Goal: Task Accomplishment & Management: Use online tool/utility

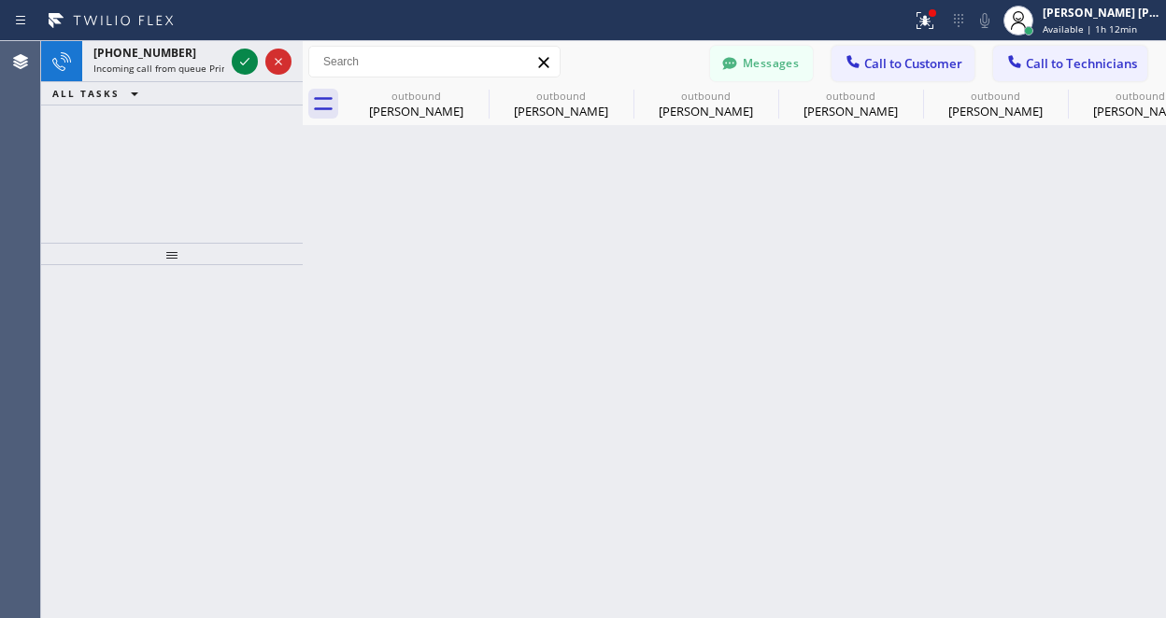
click at [246, 59] on icon at bounding box center [245, 61] width 22 height 22
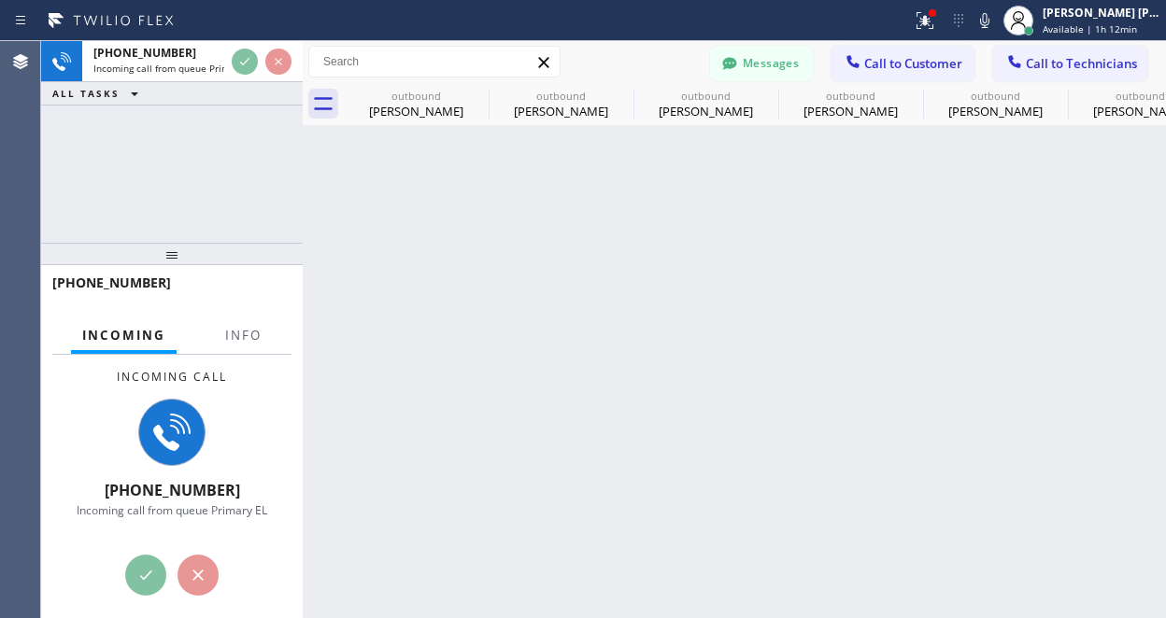
click at [128, 243] on div at bounding box center [172, 254] width 262 height 22
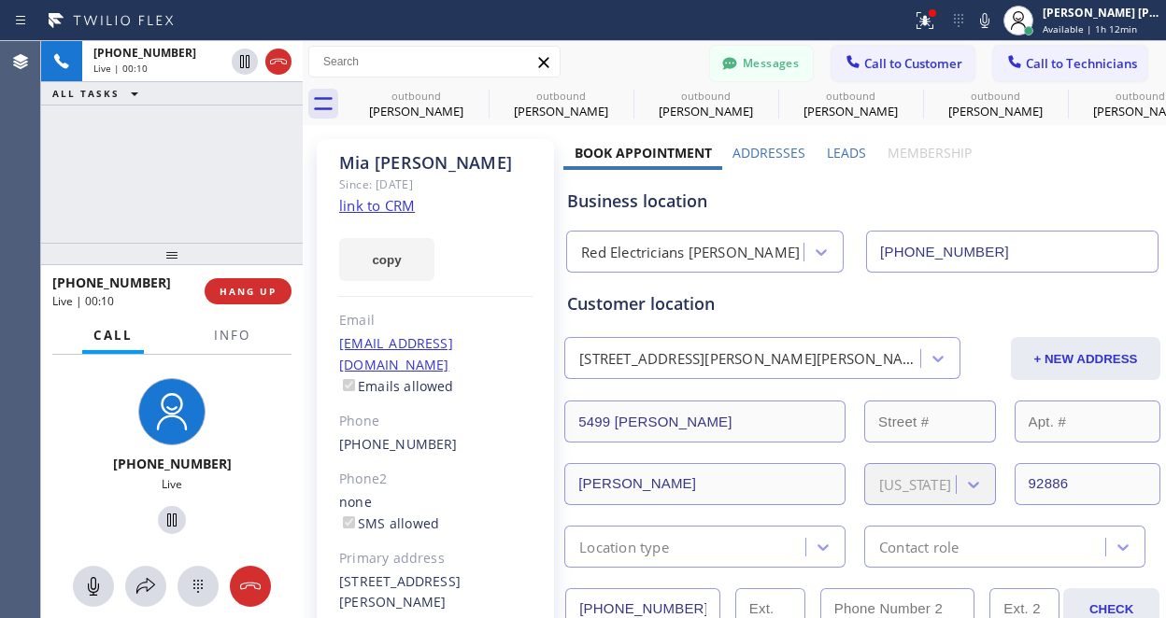
click at [375, 208] on link "link to CRM" at bounding box center [377, 205] width 76 height 19
click at [131, 156] on div "[PHONE_NUMBER] Live | 01:12 ALL TASKS ALL TASKS ACTIVE TASKS TASKS IN WRAP UP" at bounding box center [172, 142] width 262 height 202
click at [104, 173] on div "[PHONE_NUMBER] Live | 01:15 ALL TASKS ALL TASKS ACTIVE TASKS TASKS IN WRAP UP" at bounding box center [172, 142] width 262 height 202
click at [166, 175] on div "[PHONE_NUMBER] Live | 01:16 ALL TASKS ALL TASKS ACTIVE TASKS TASKS IN WRAP UP" at bounding box center [172, 142] width 262 height 202
click at [91, 588] on icon at bounding box center [93, 586] width 11 height 19
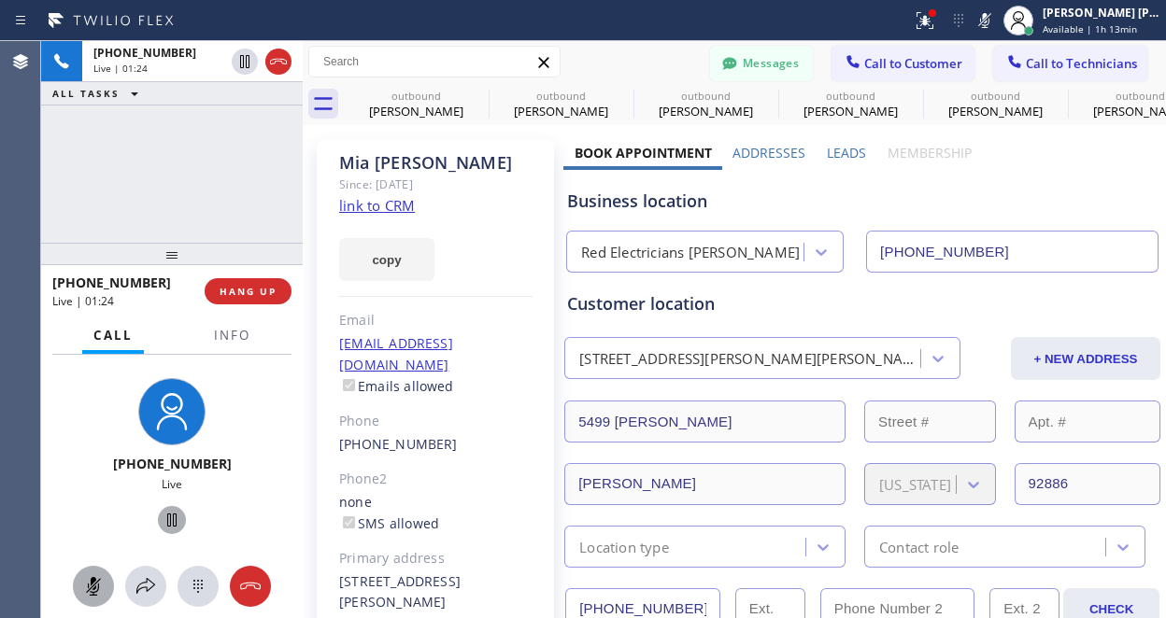
click at [167, 518] on icon at bounding box center [171, 520] width 9 height 13
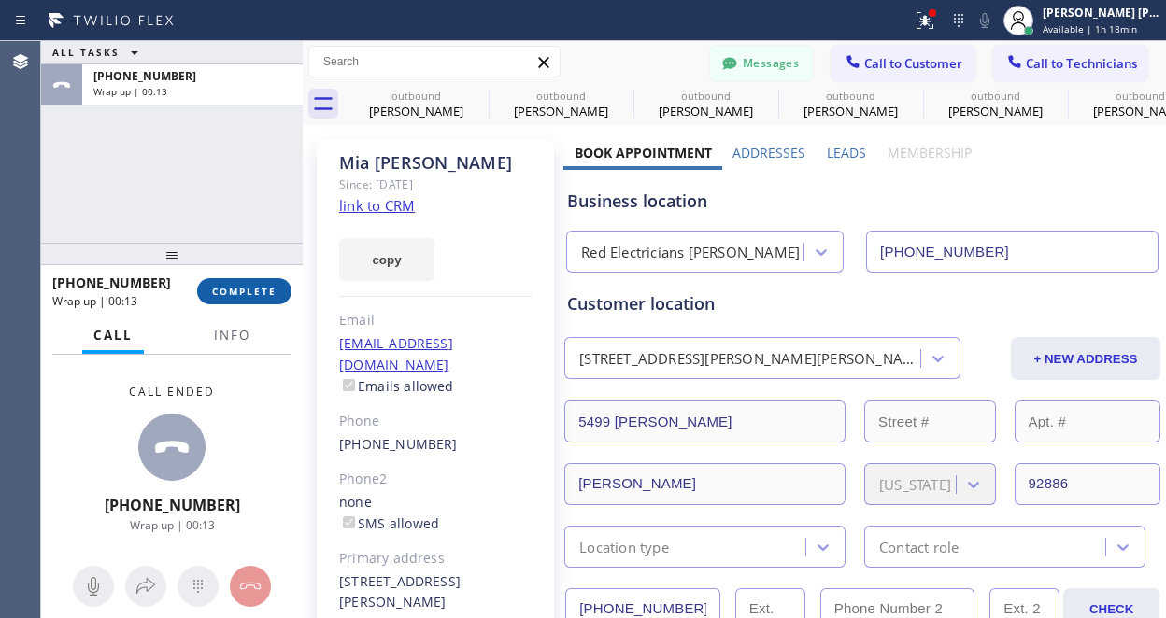
click at [237, 299] on button "COMPLETE" at bounding box center [244, 291] width 94 height 26
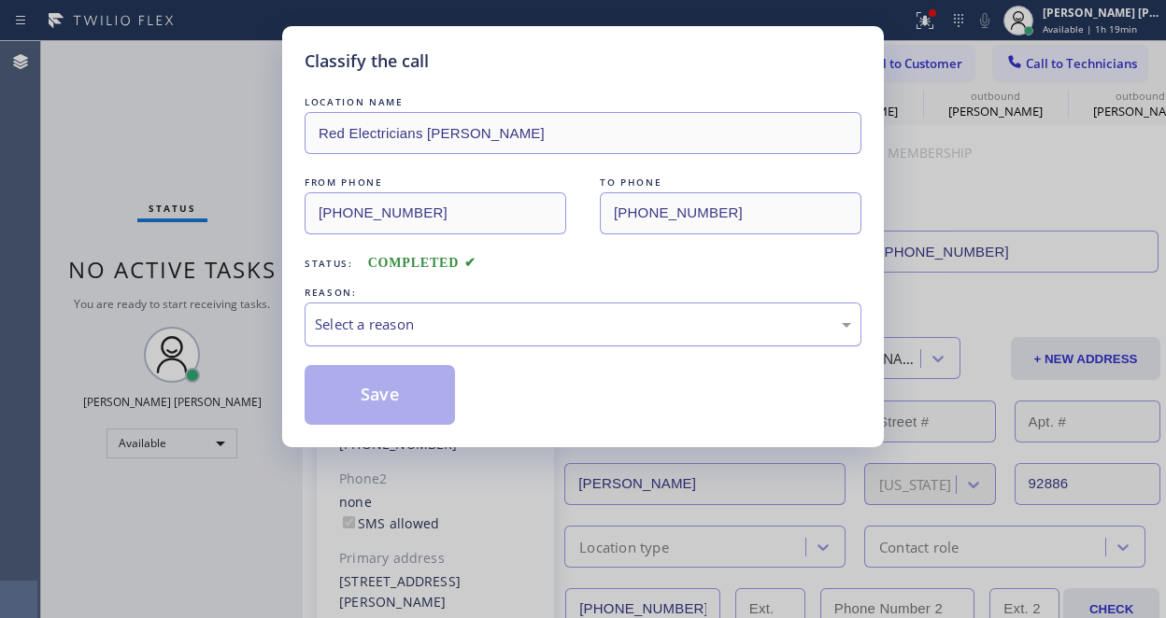
drag, startPoint x: 497, startPoint y: 324, endPoint x: 487, endPoint y: 333, distance: 13.9
click at [497, 324] on div "Select a reason" at bounding box center [583, 324] width 536 height 21
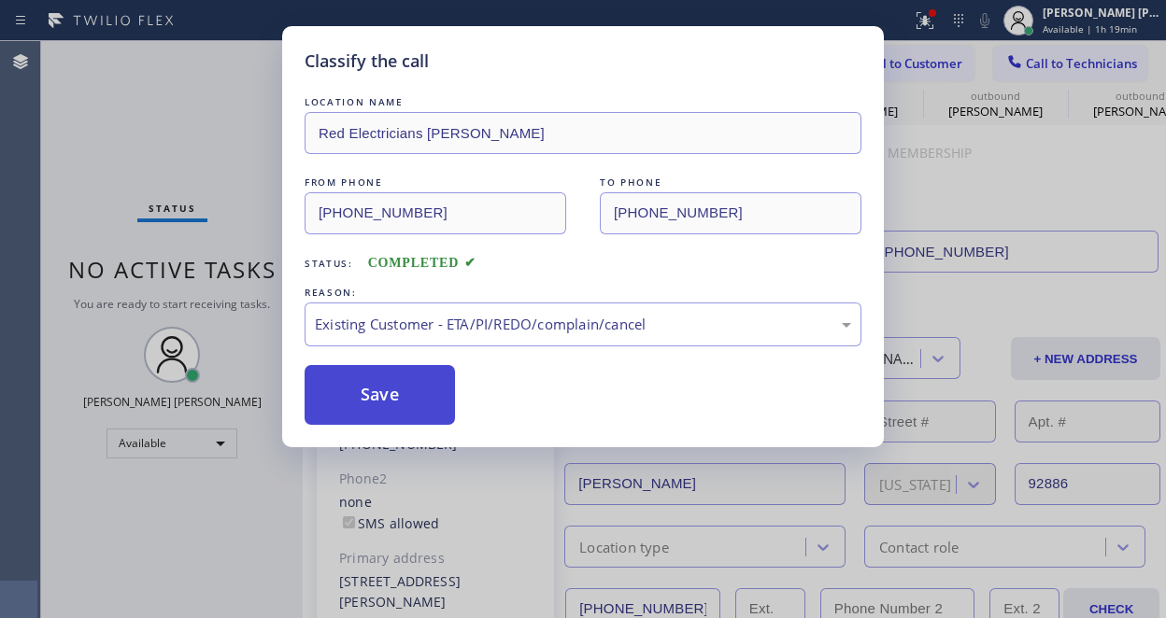
click at [425, 400] on button "Save" at bounding box center [380, 395] width 150 height 60
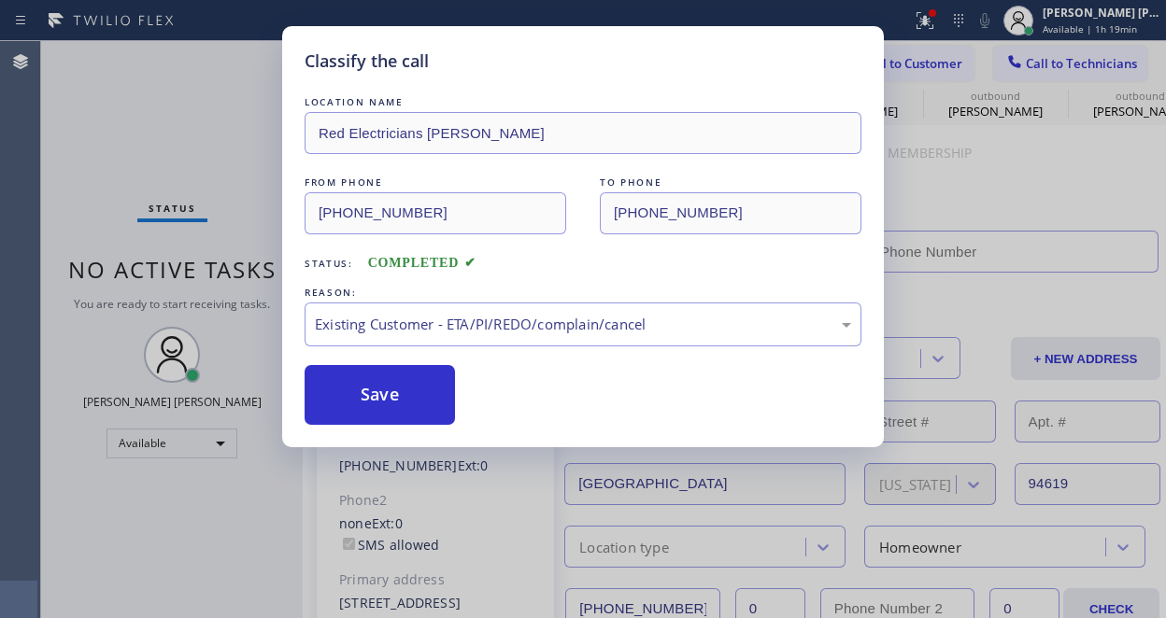
type input "[PHONE_NUMBER]"
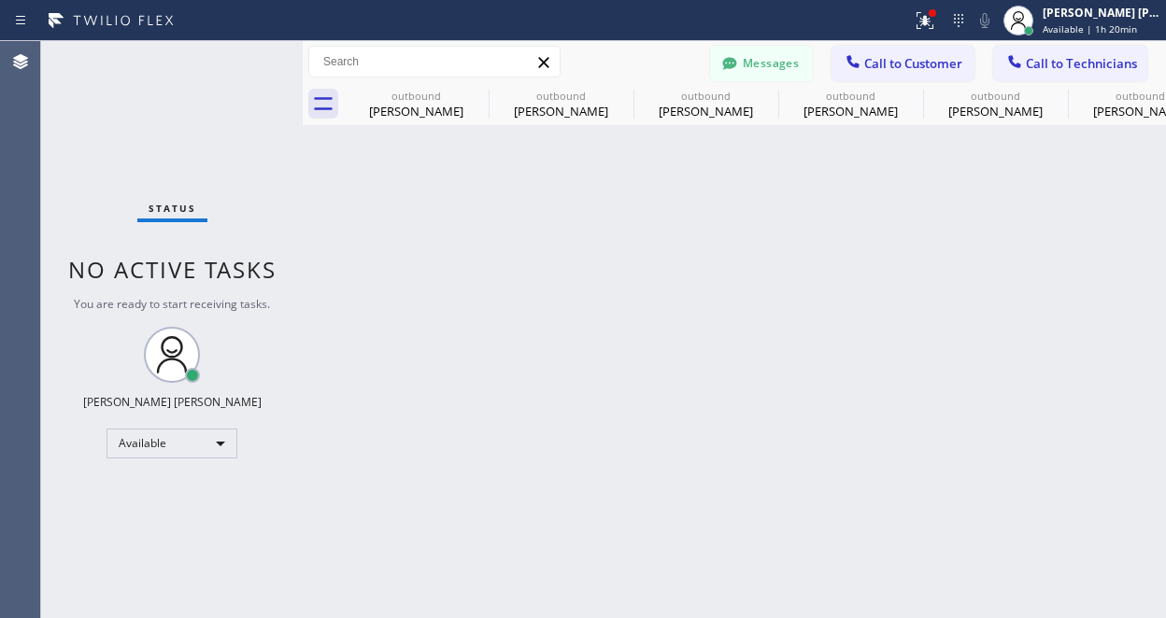
click at [259, 556] on div "Status No active tasks You are ready to start receiving tasks. [PERSON_NAME] [P…" at bounding box center [172, 329] width 262 height 577
click at [177, 437] on div "Available" at bounding box center [171, 444] width 131 height 30
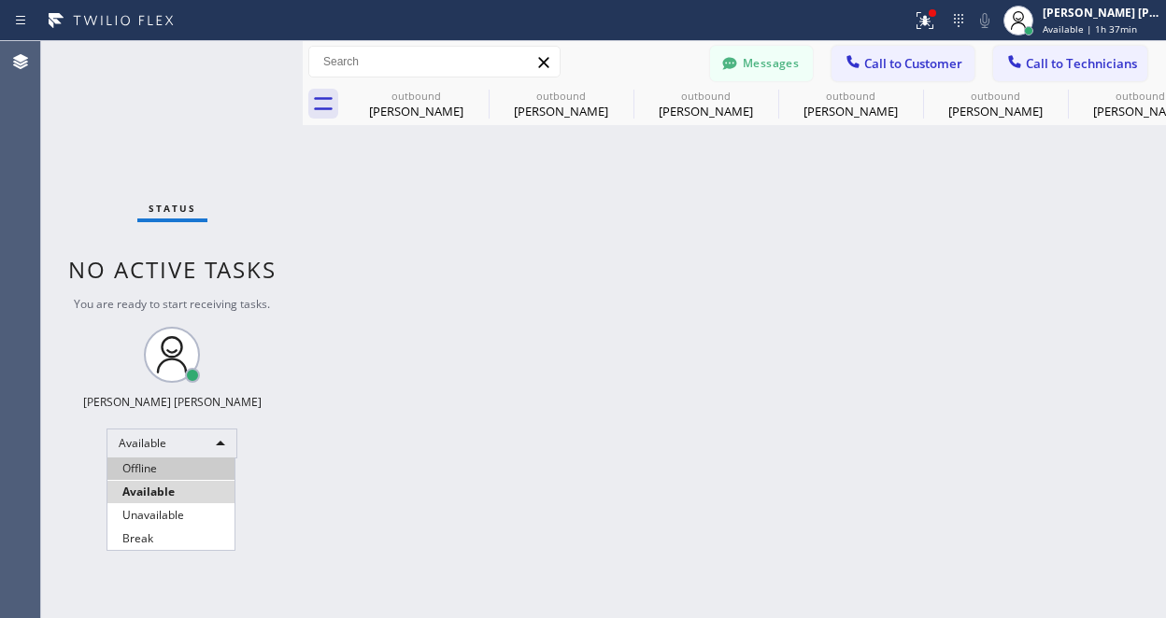
click at [167, 461] on li "Offline" at bounding box center [170, 469] width 127 height 22
